Goal: Check status: Check status

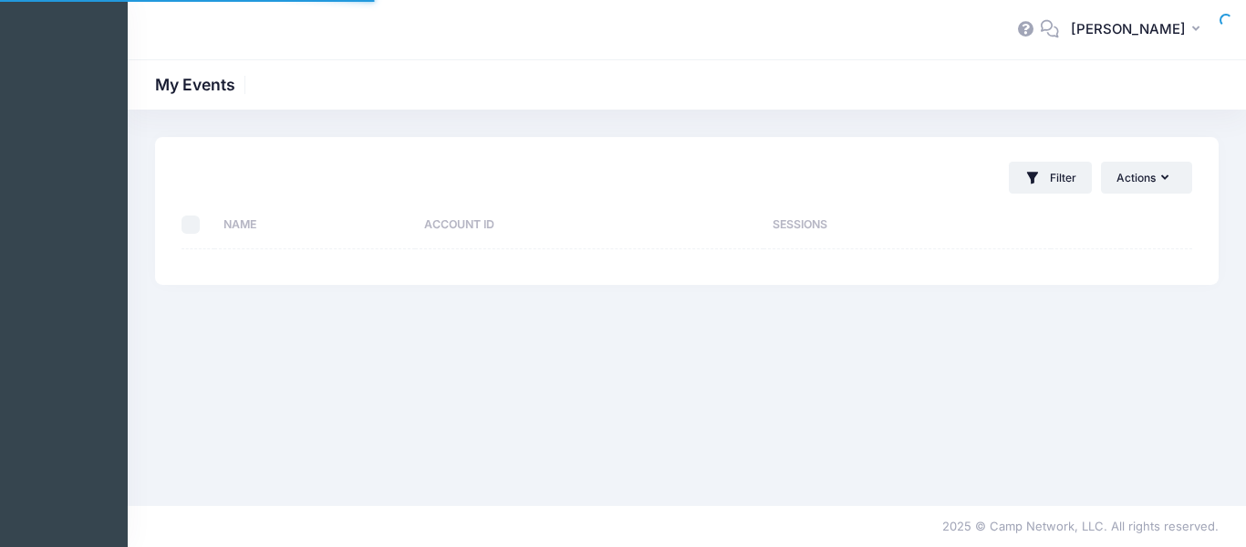
select select "10"
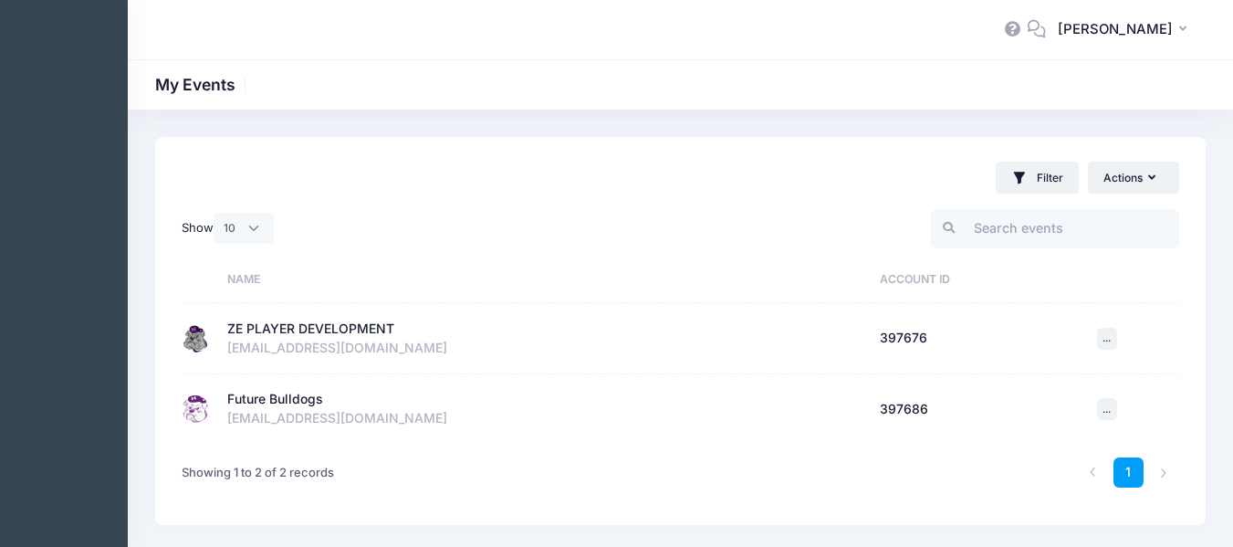
click at [296, 332] on div "ZE PLAYER DEVELOPMENT" at bounding box center [310, 328] width 167 height 19
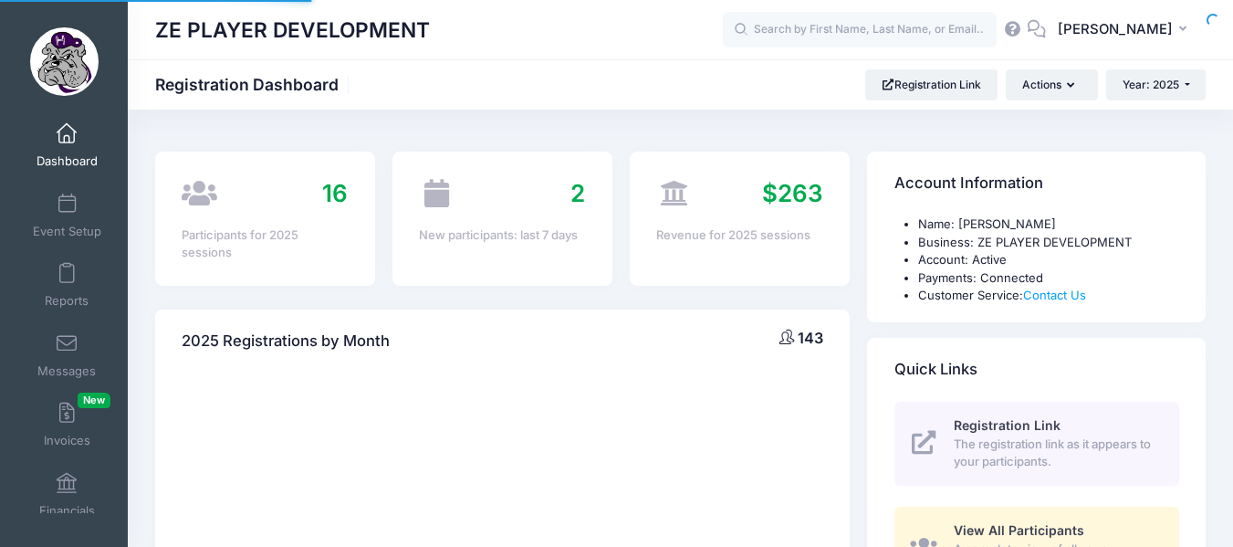
select select
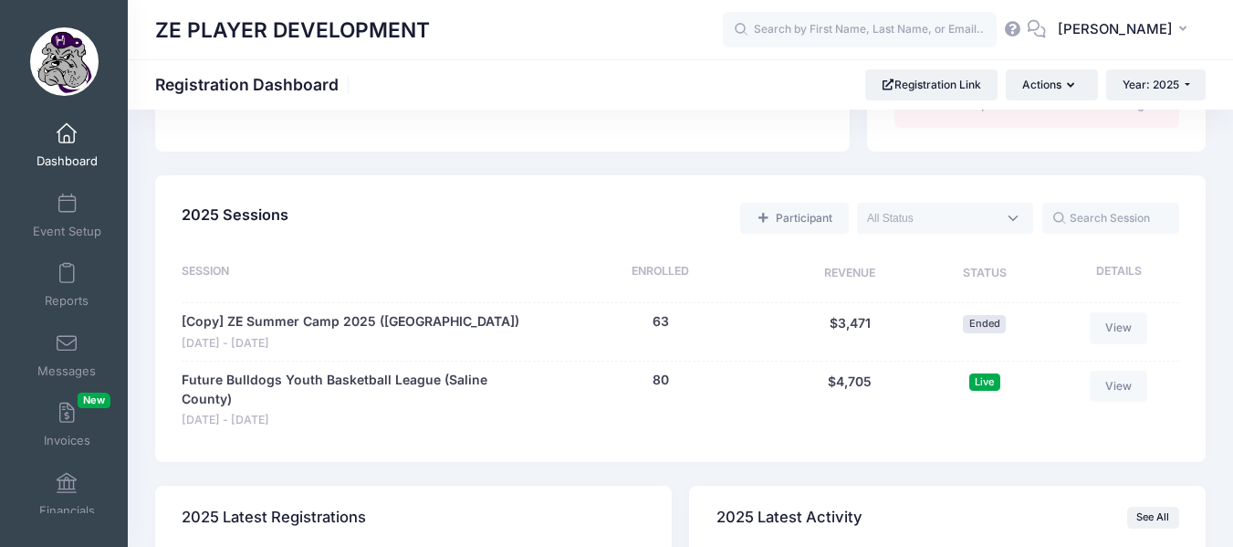
scroll to position [799, 0]
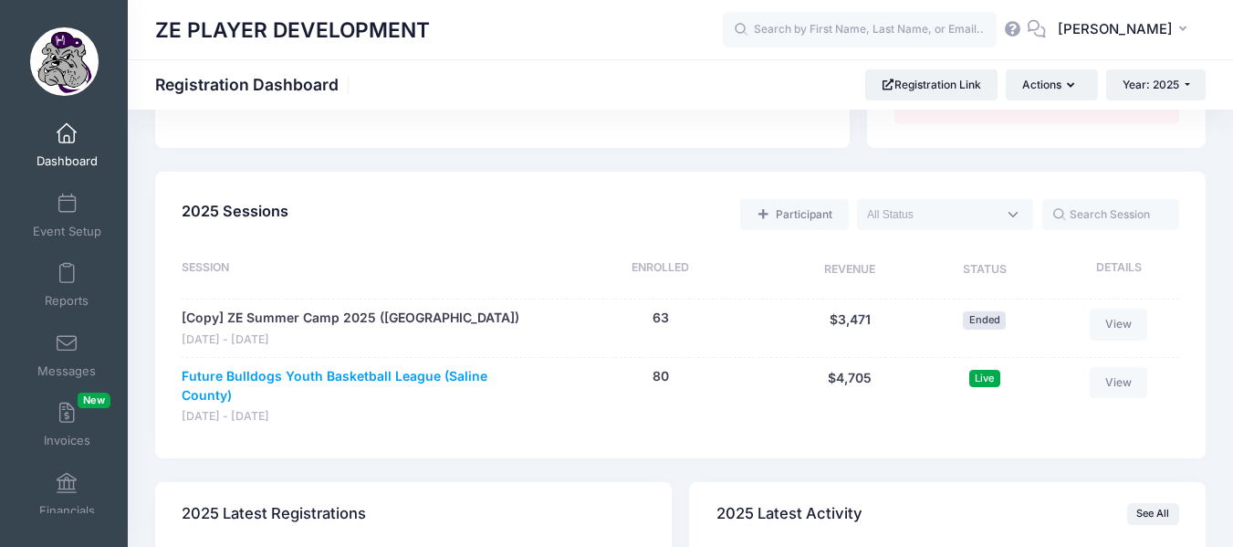
click at [323, 376] on link "Future Bulldogs Youth Basketball League (Saline County)" at bounding box center [357, 386] width 350 height 38
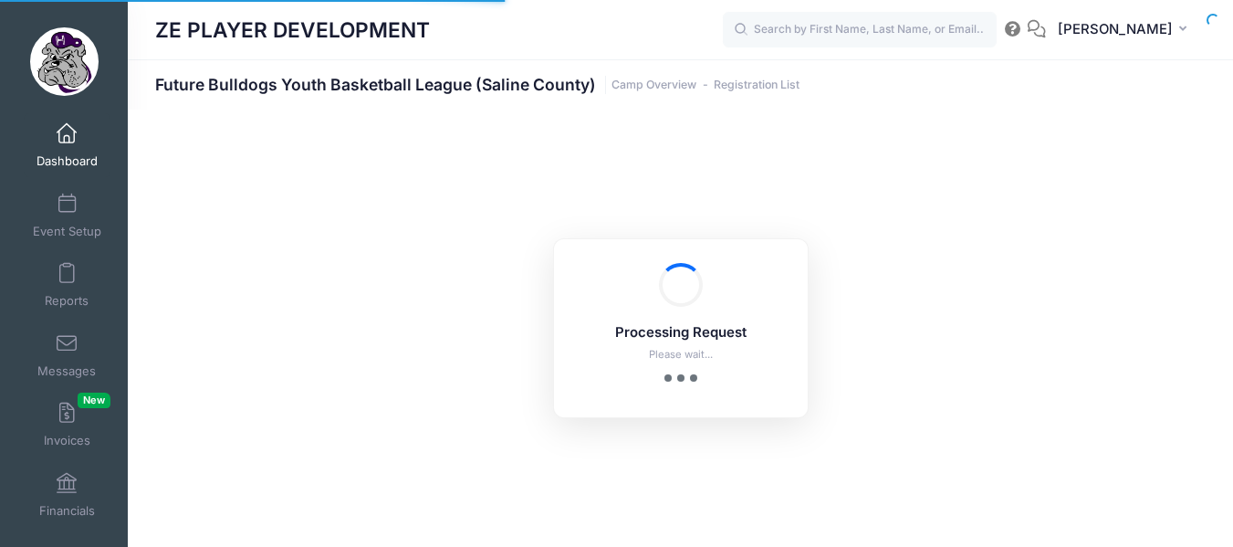
select select "10"
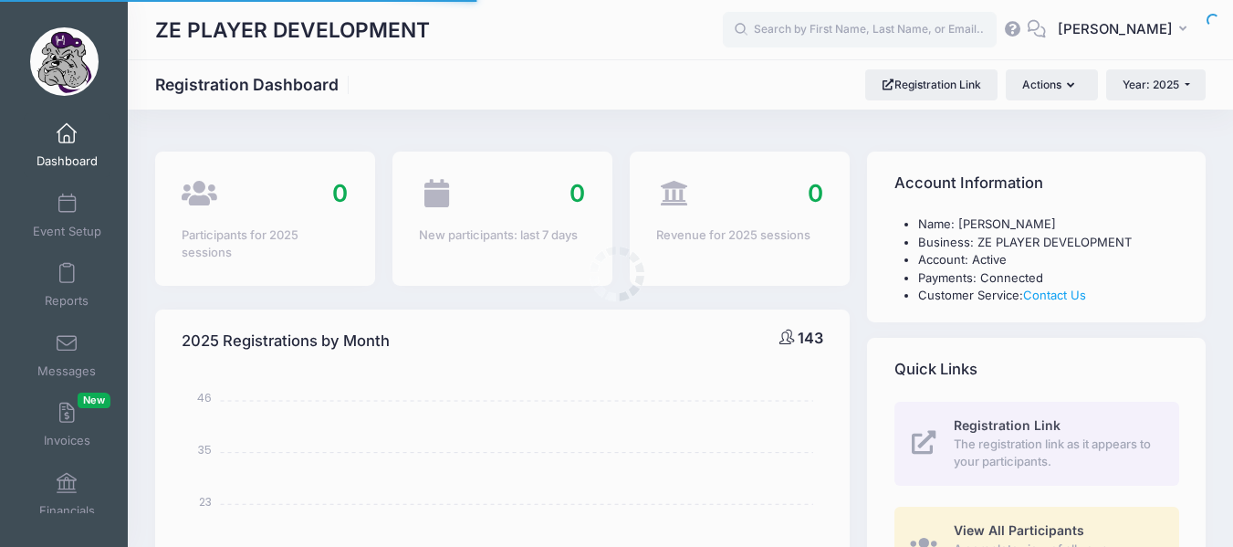
select select
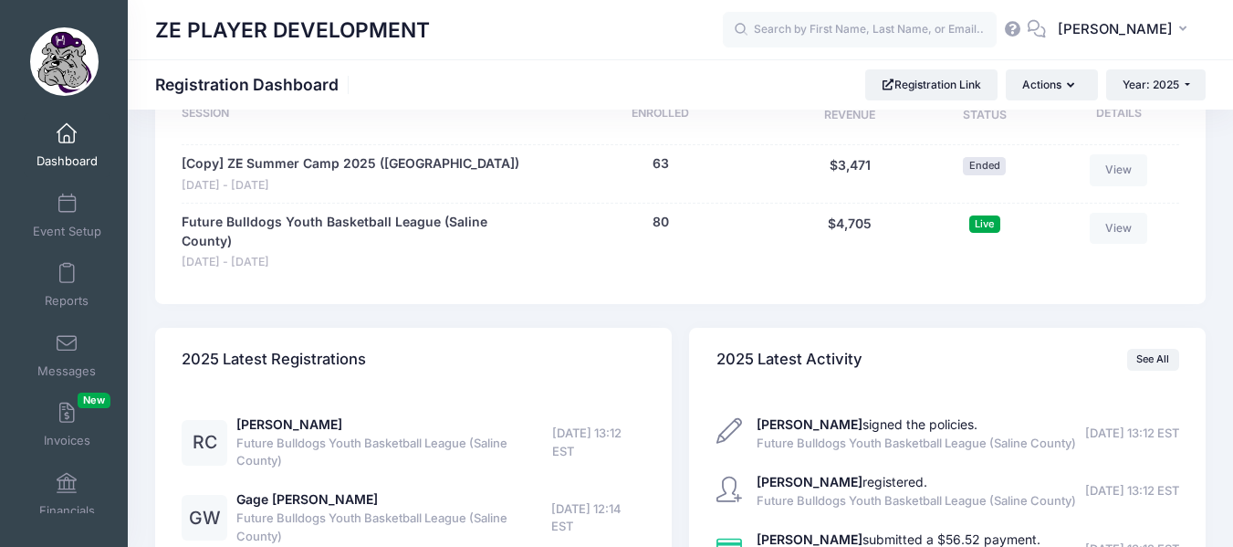
scroll to position [956, 0]
